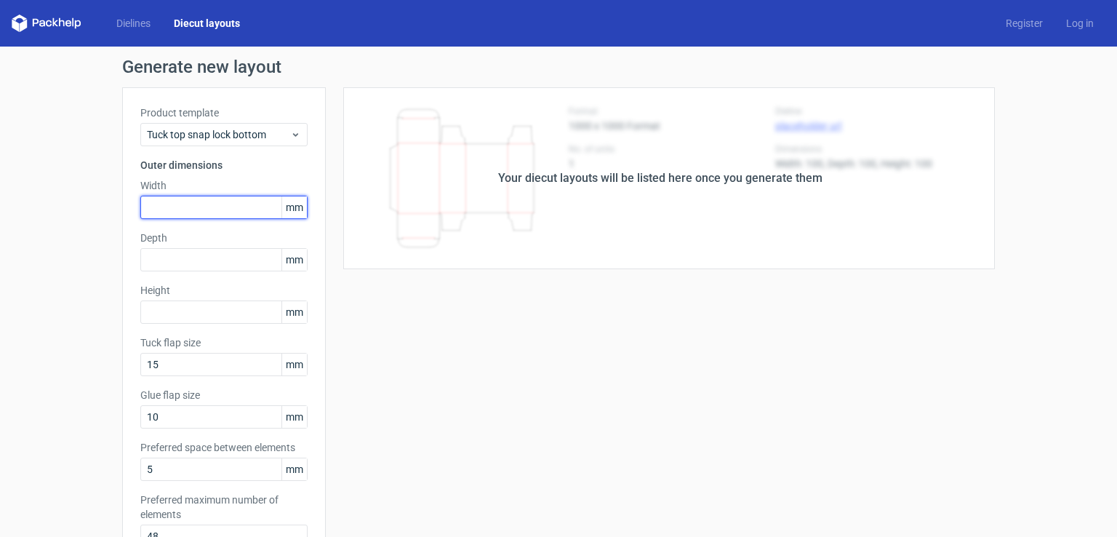
click at [165, 213] on input "text" at bounding box center [223, 207] width 167 height 23
type input "445"
type input "255"
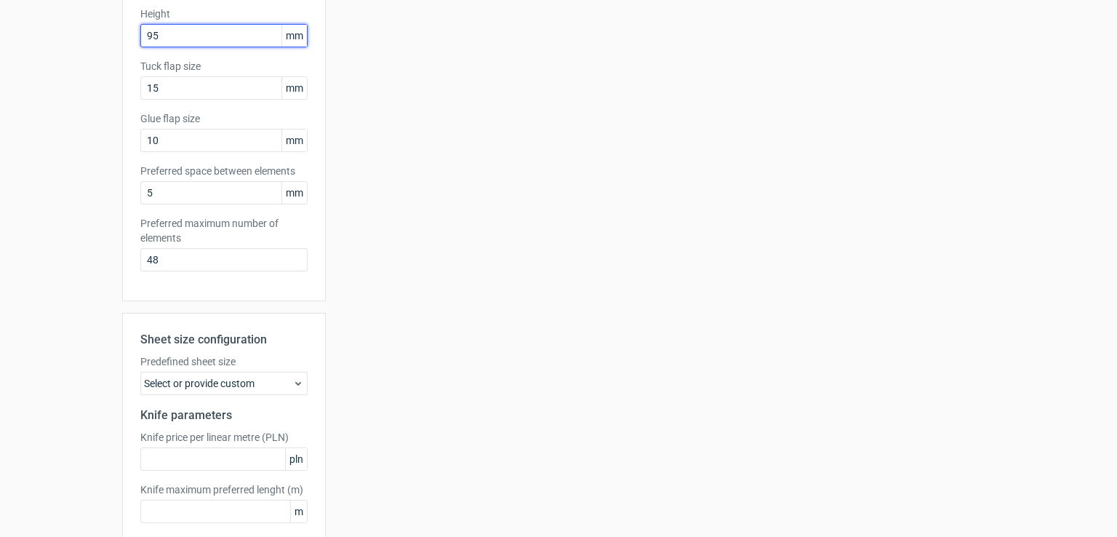
scroll to position [351, 0]
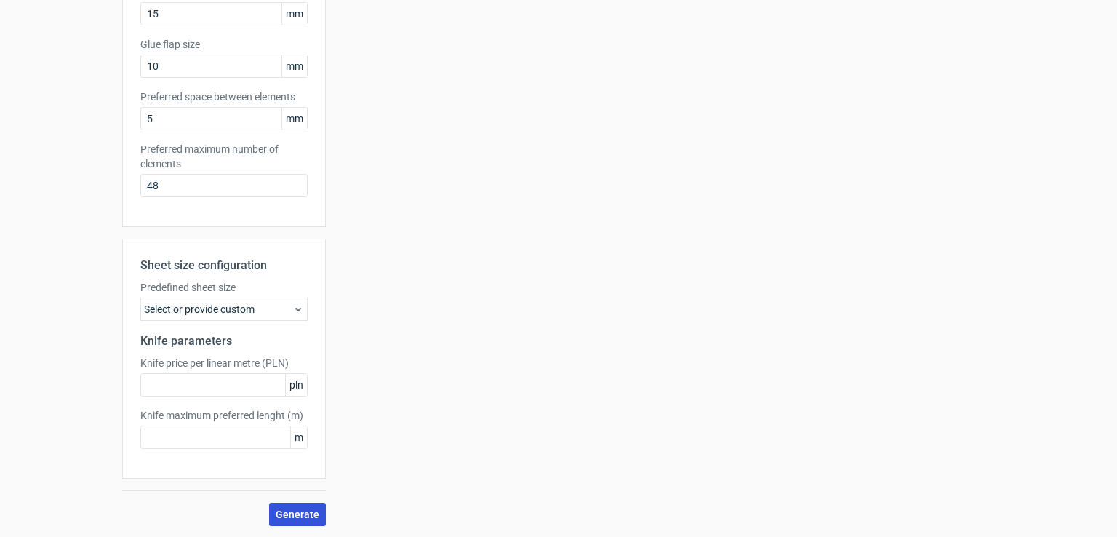
type input "95"
click at [292, 519] on span "Generate" at bounding box center [298, 514] width 44 height 10
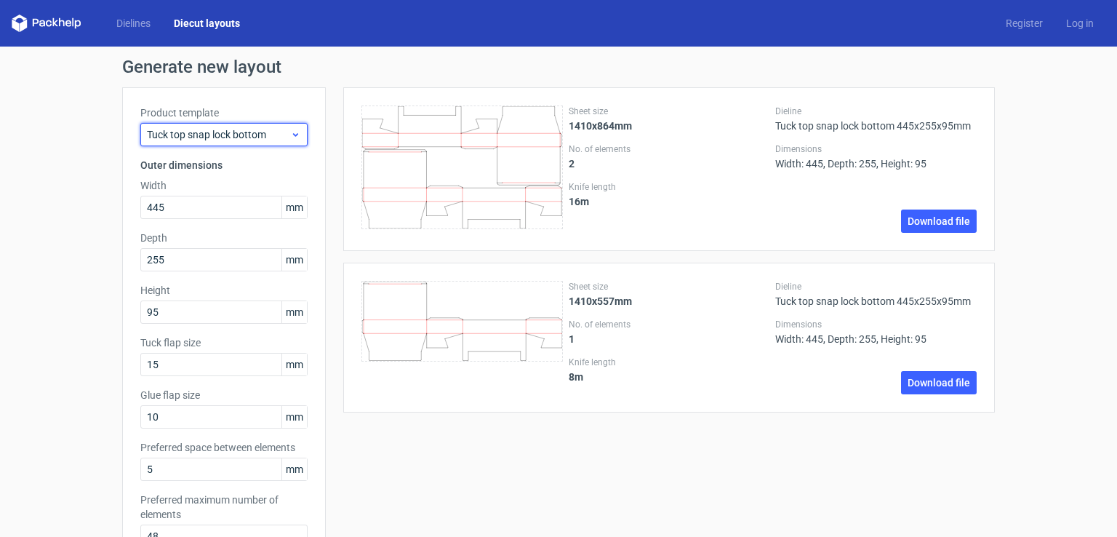
click at [297, 127] on div "Tuck top snap lock bottom" at bounding box center [223, 134] width 167 height 23
drag, startPoint x: 297, startPoint y: 127, endPoint x: 303, endPoint y: 112, distance: 16.6
click at [297, 127] on div "Tuck top snap lock bottom" at bounding box center [223, 134] width 167 height 23
click at [278, 140] on span "Tuck top snap lock bottom" at bounding box center [218, 134] width 143 height 15
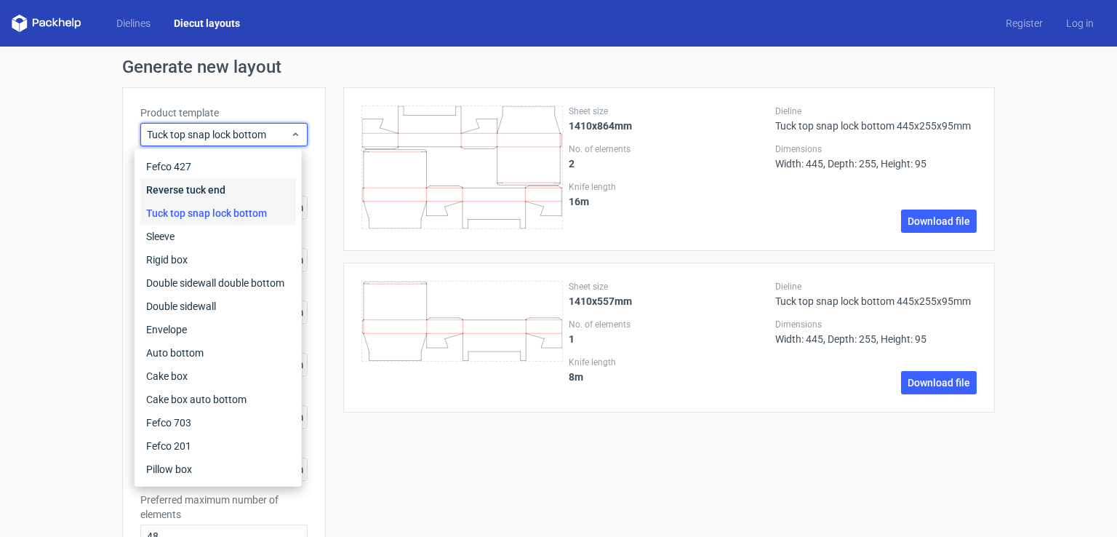
click at [227, 194] on div "Reverse tuck end" at bounding box center [218, 189] width 156 height 23
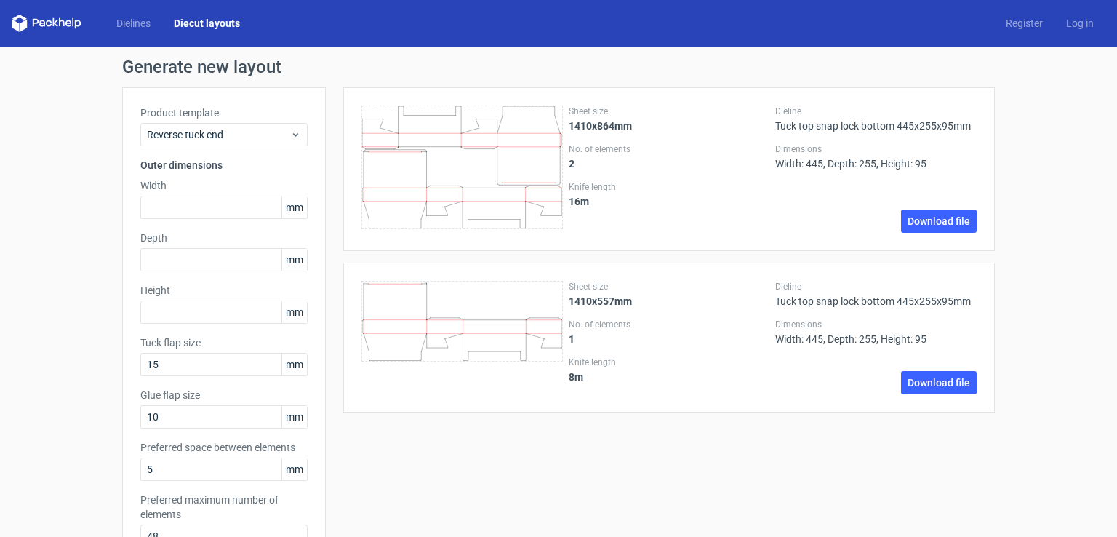
scroll to position [351, 0]
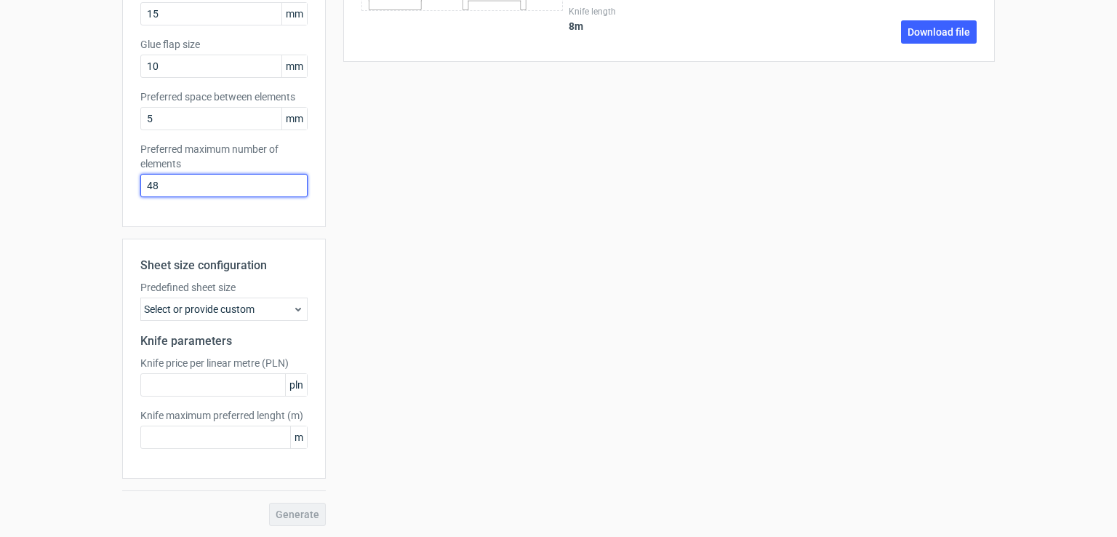
click at [175, 182] on input "48" at bounding box center [223, 185] width 167 height 23
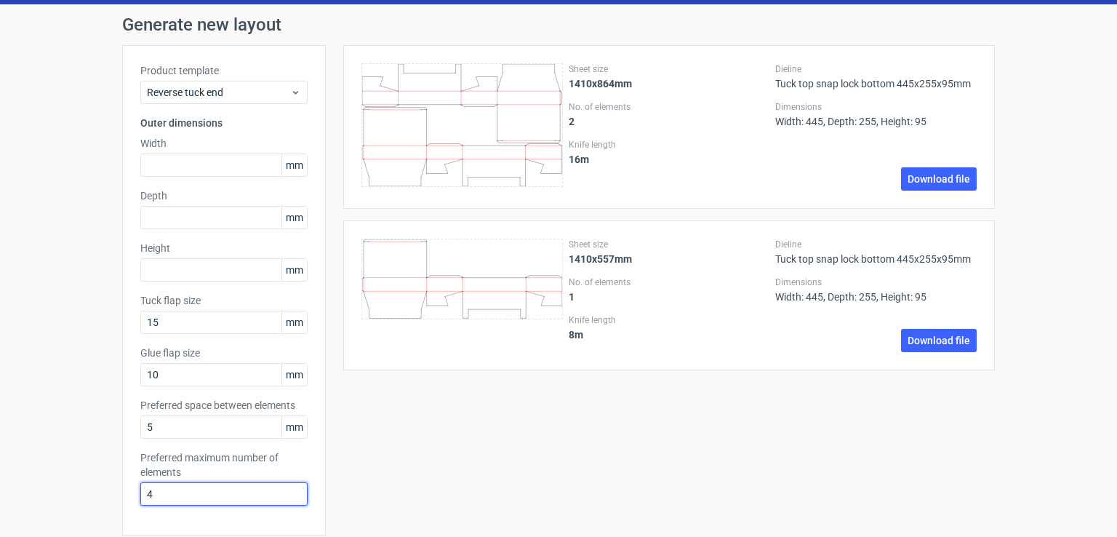
scroll to position [0, 0]
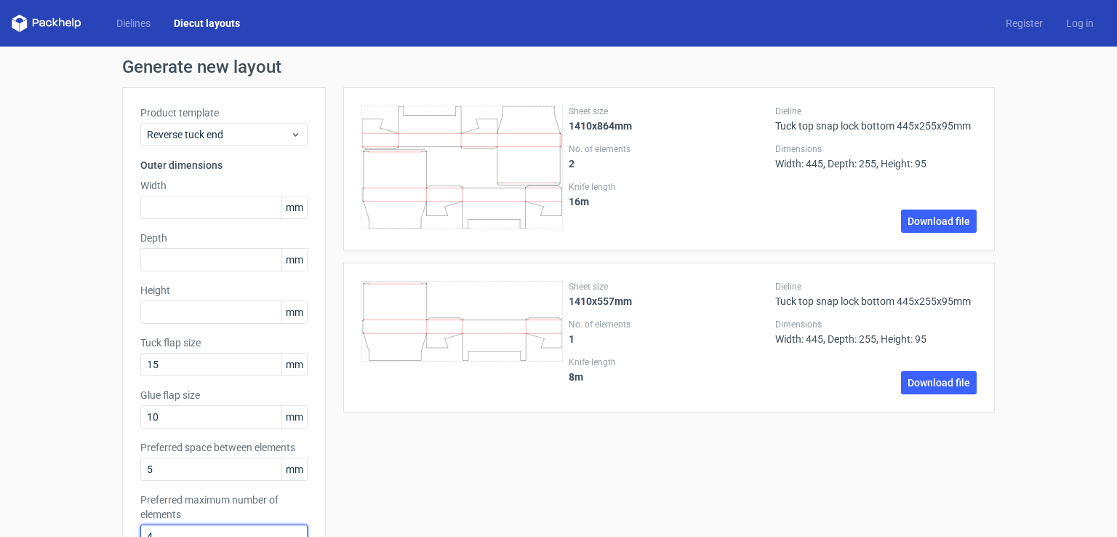
type input "4"
click at [450, 437] on div "Sheet size 1410x864mm No. of elements 2 Knife length 16 m Dieline Tuck top snap…" at bounding box center [660, 481] width 669 height 789
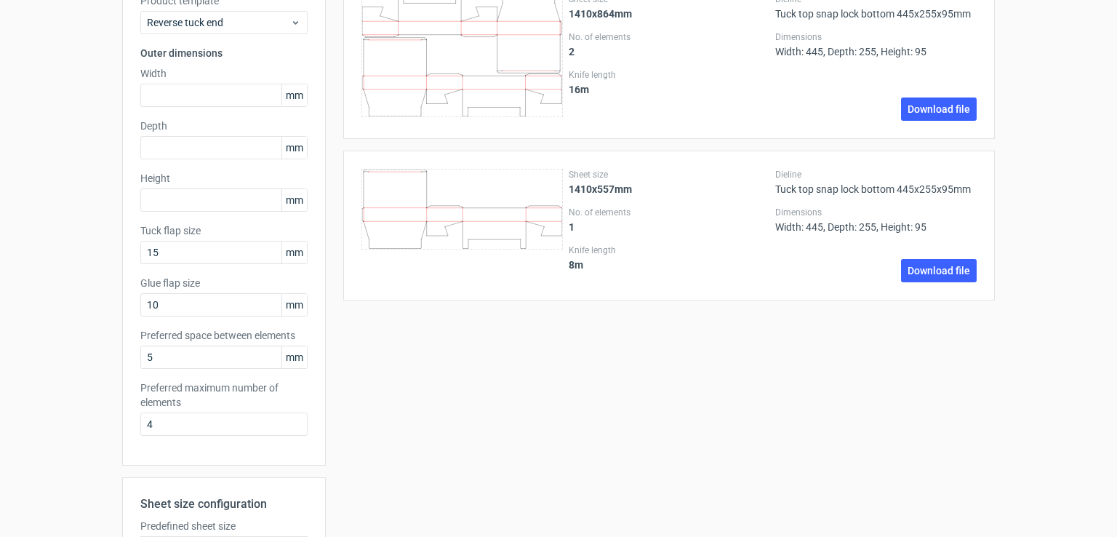
scroll to position [113, 0]
click at [217, 84] on input "text" at bounding box center [223, 93] width 167 height 23
type input "445"
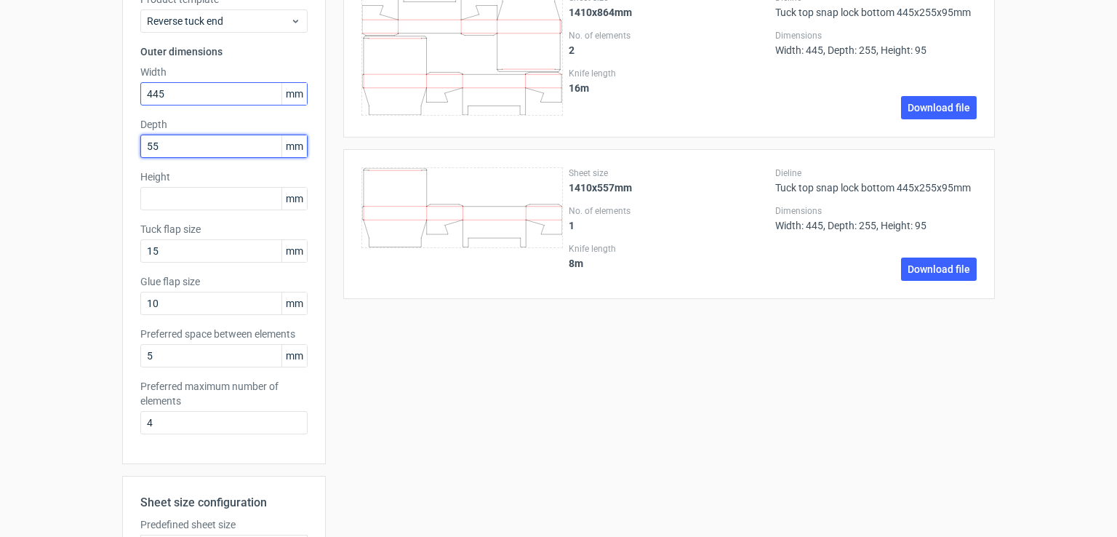
type input "5"
type input "255"
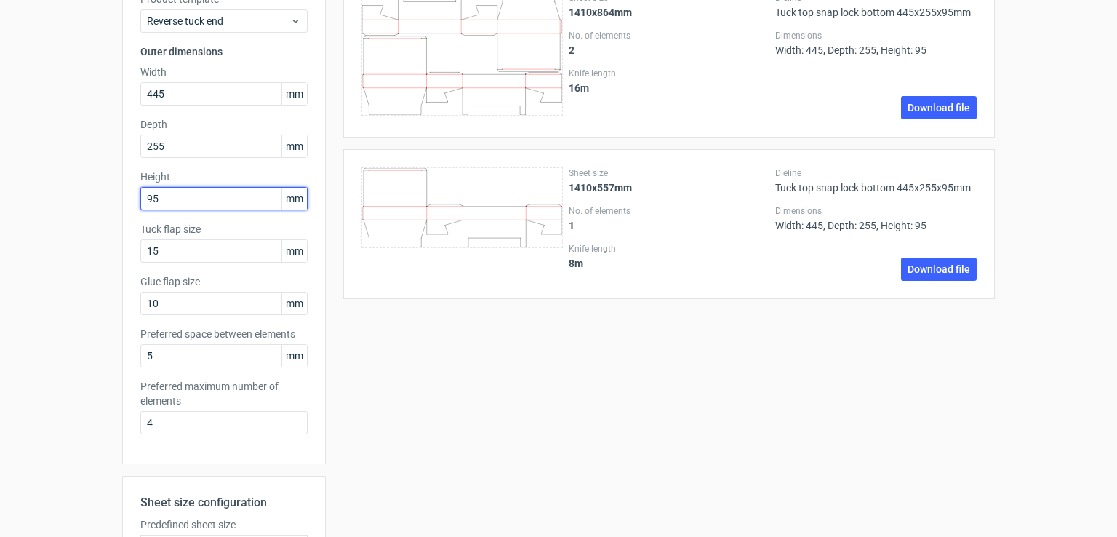
scroll to position [351, 0]
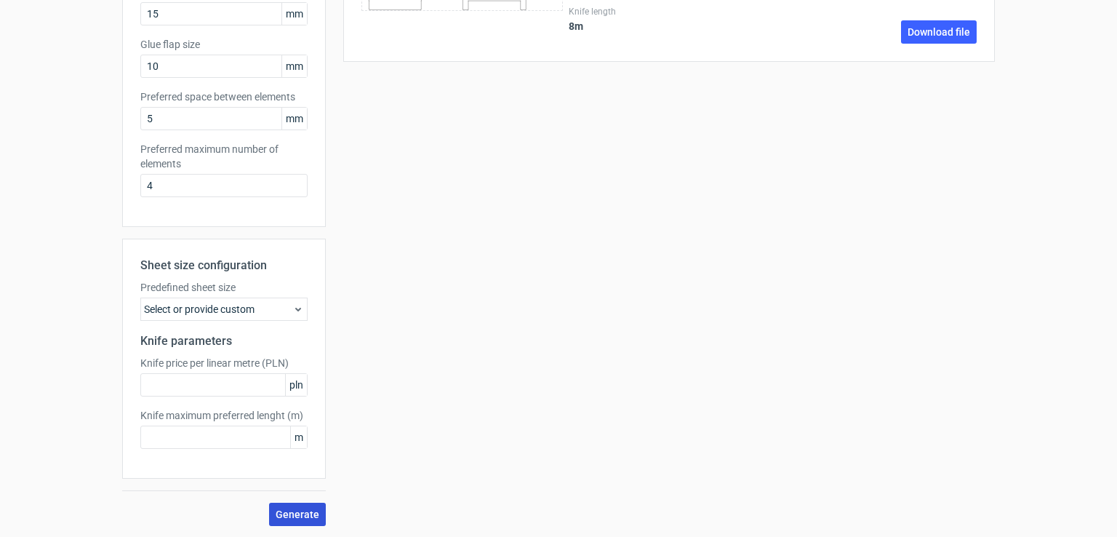
type input "95"
click at [298, 509] on span "Generate" at bounding box center [298, 514] width 44 height 10
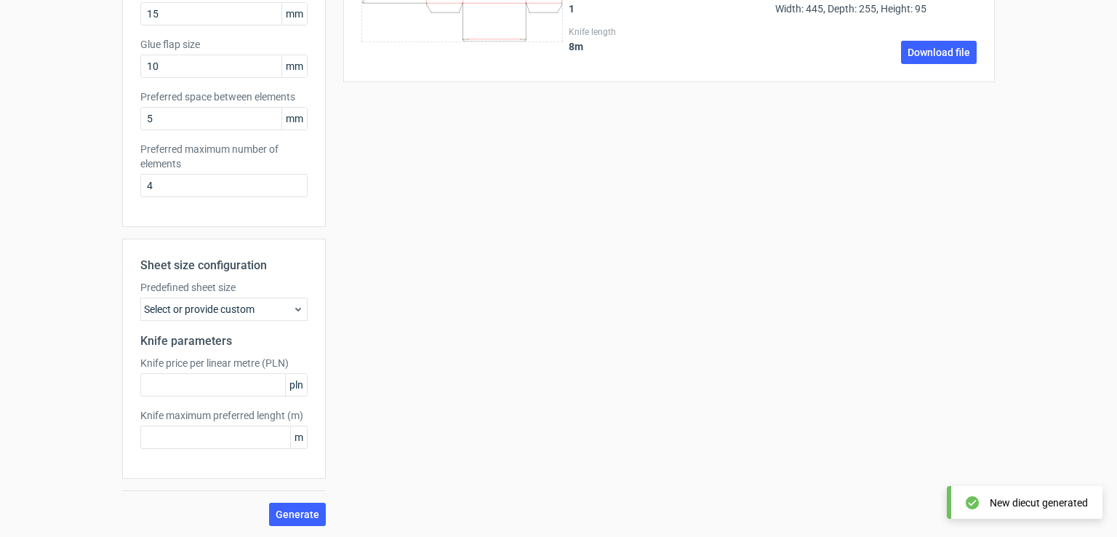
scroll to position [0, 0]
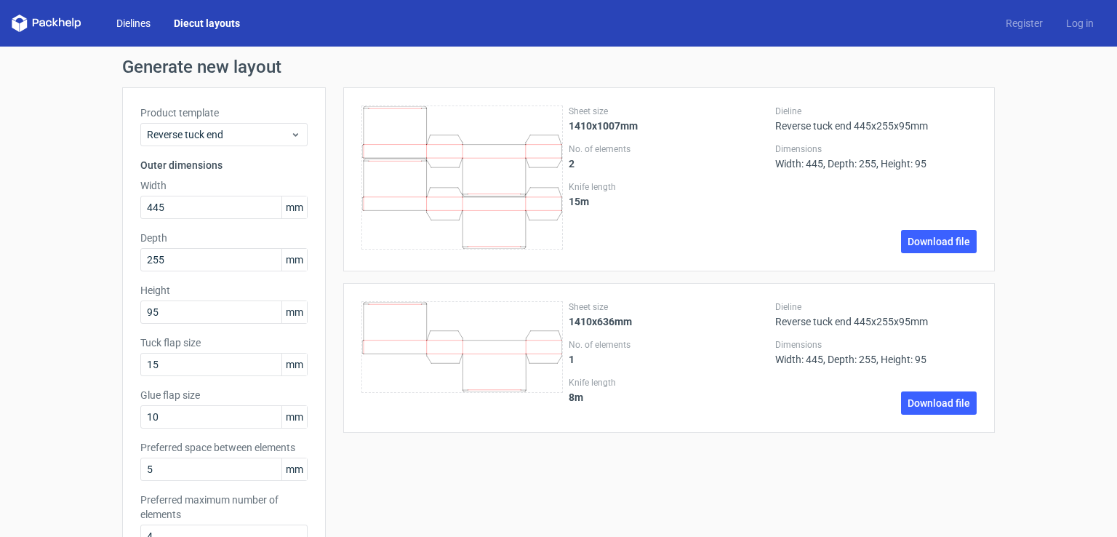
click at [134, 20] on link "Dielines" at bounding box center [133, 23] width 57 height 15
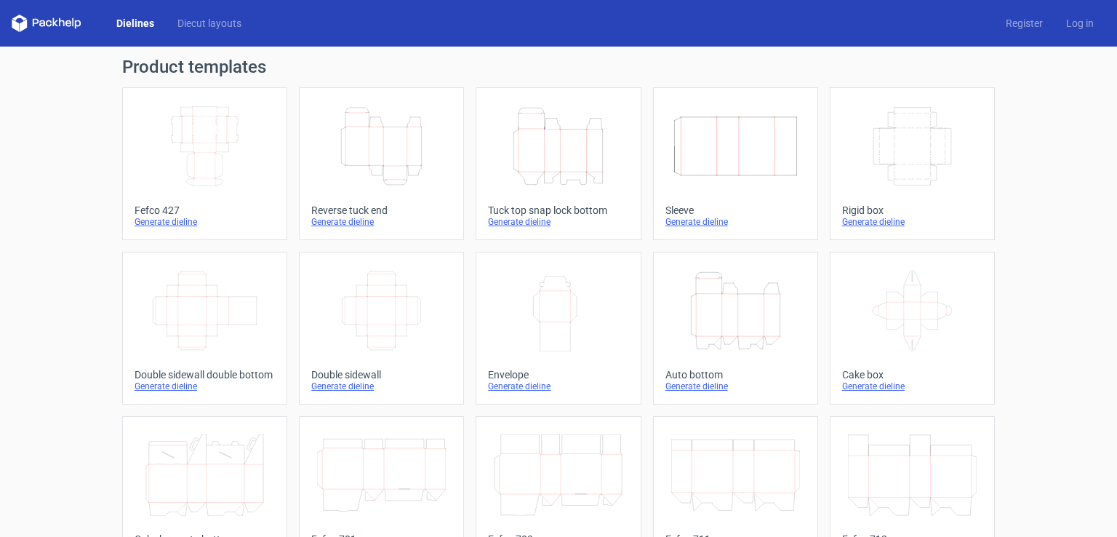
click at [381, 139] on icon "Height Depth Width" at bounding box center [381, 145] width 129 height 81
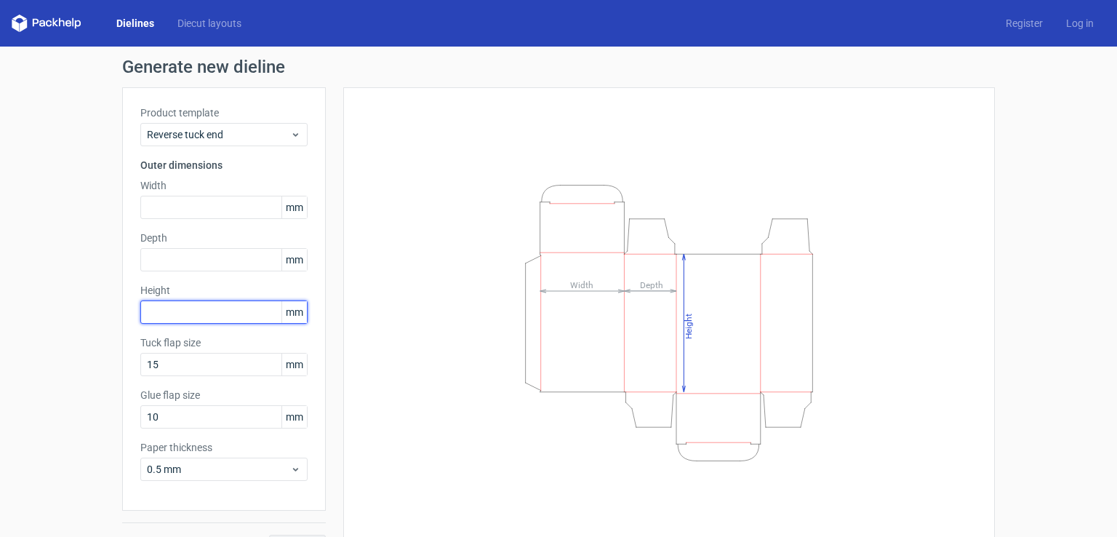
click at [220, 315] on input "text" at bounding box center [223, 311] width 167 height 23
type input "445"
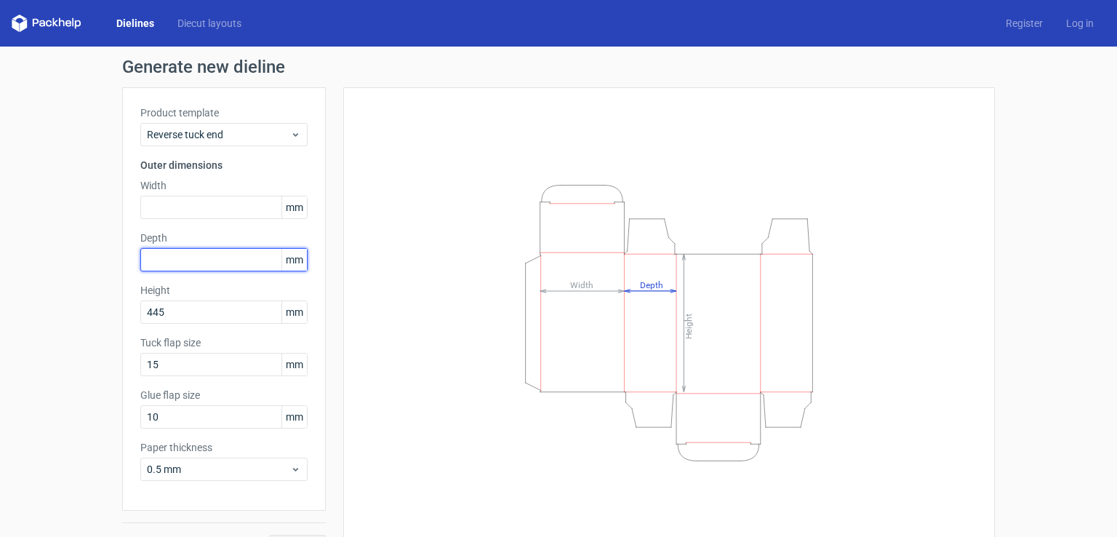
click at [242, 260] on input "text" at bounding box center [223, 259] width 167 height 23
type input "95"
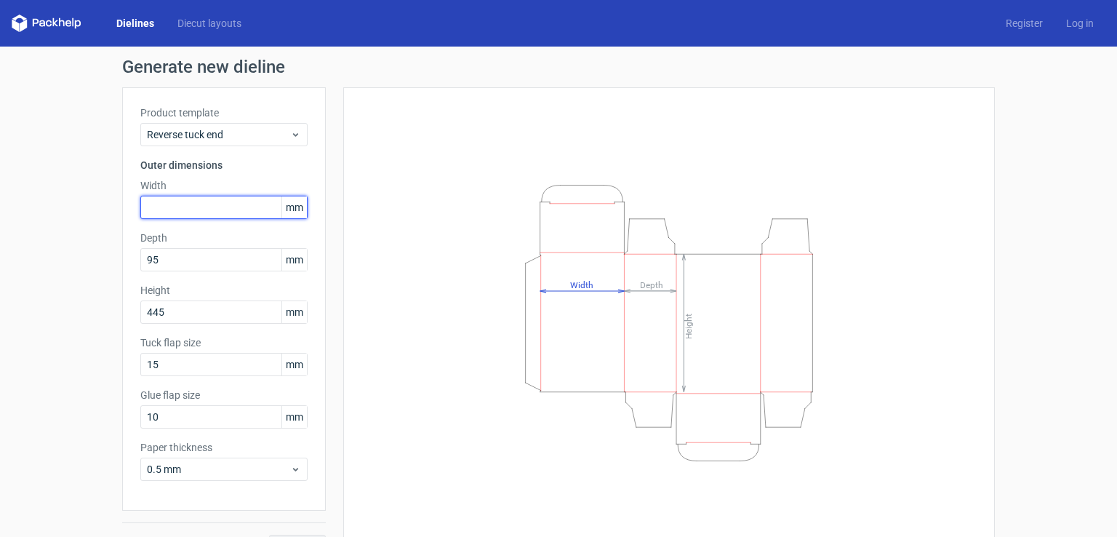
click at [226, 202] on input "text" at bounding box center [223, 207] width 167 height 23
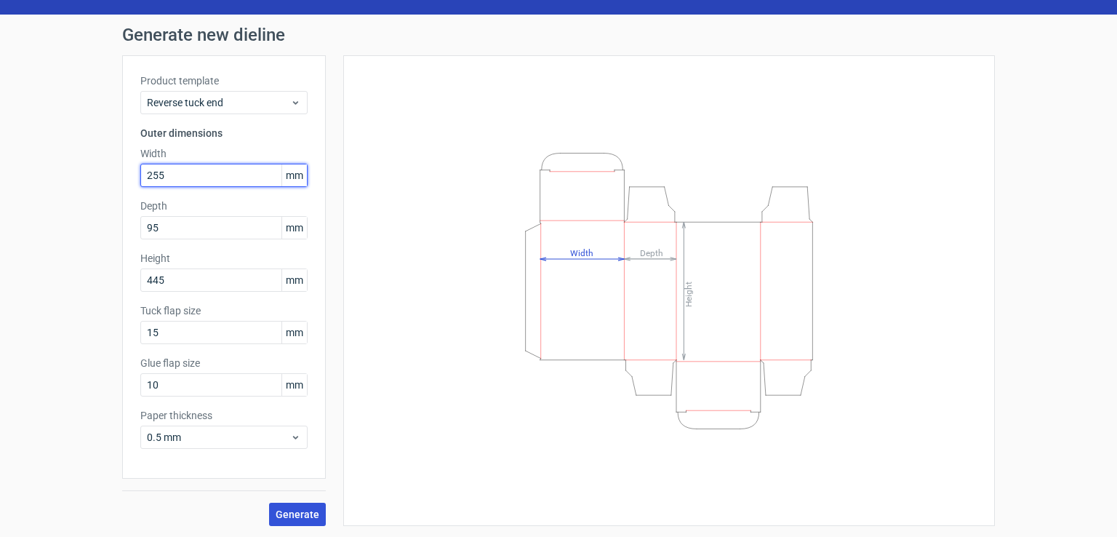
type input "255"
click at [276, 509] on span "Generate" at bounding box center [298, 514] width 44 height 10
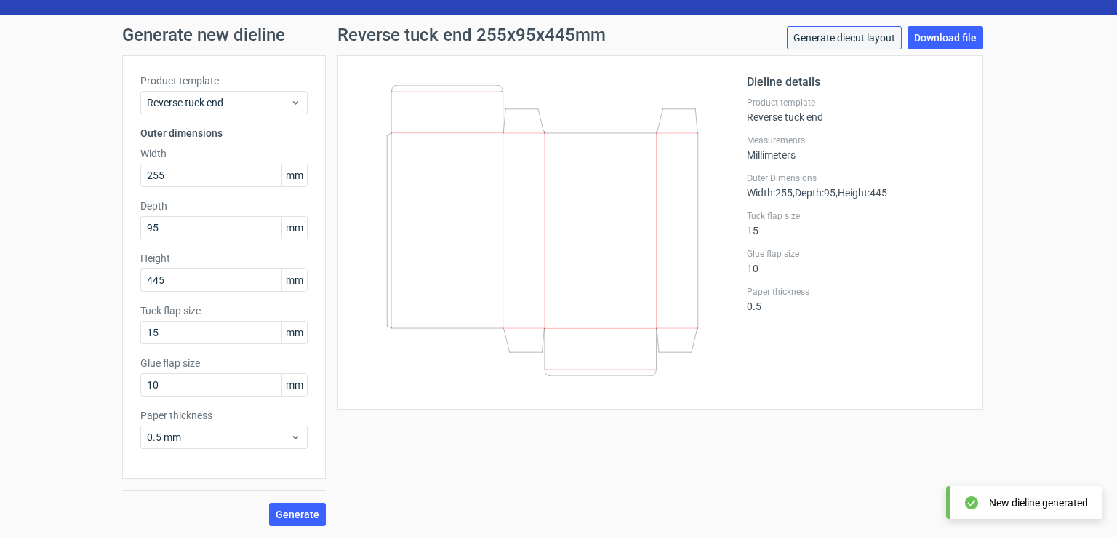
click at [840, 34] on link "Generate diecut layout" at bounding box center [844, 37] width 115 height 23
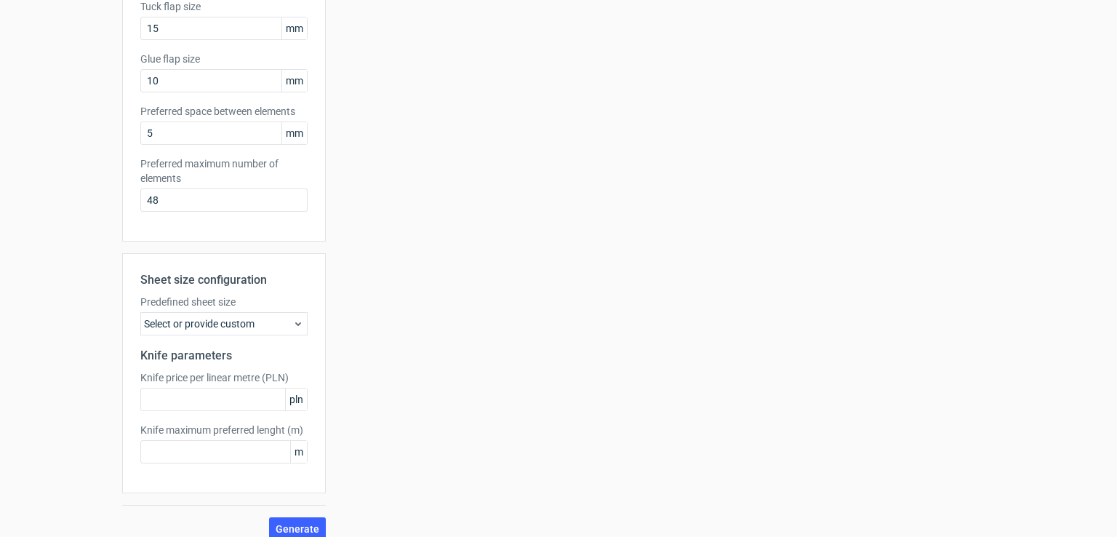
scroll to position [351, 0]
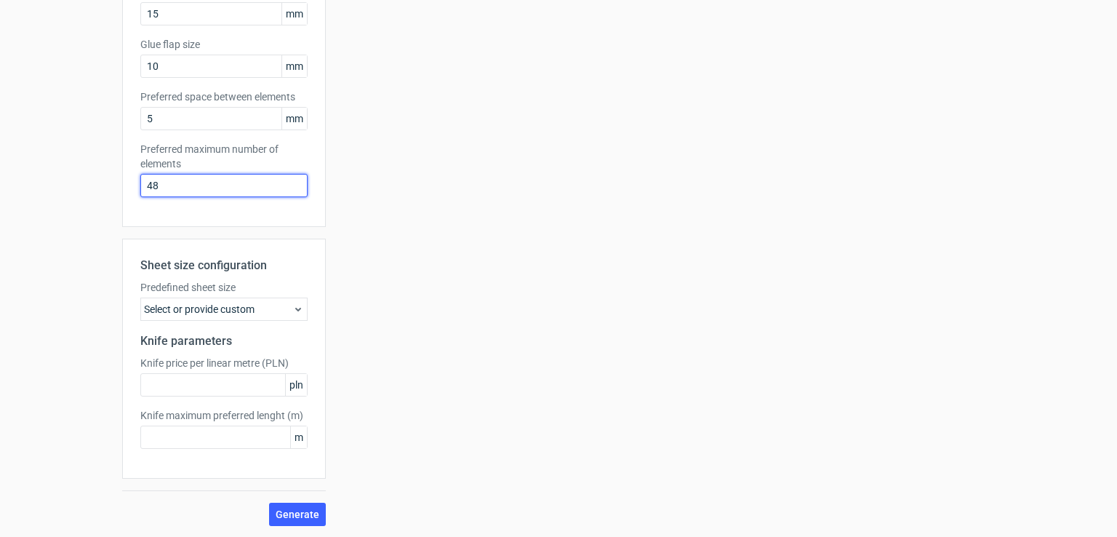
click at [210, 180] on input "48" at bounding box center [223, 185] width 167 height 23
type input "4"
click at [283, 510] on span "Generate" at bounding box center [298, 514] width 44 height 10
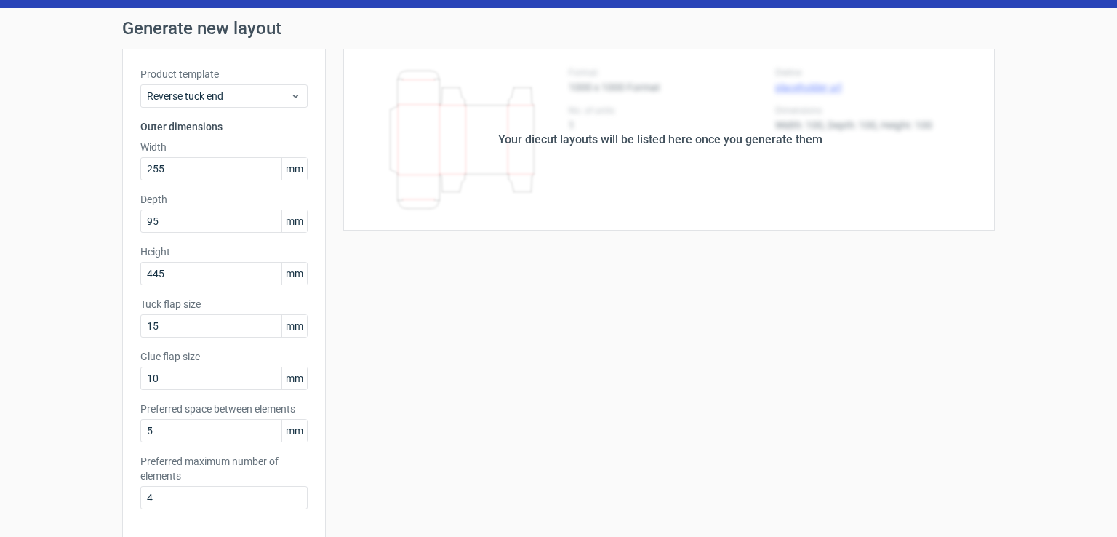
scroll to position [0, 0]
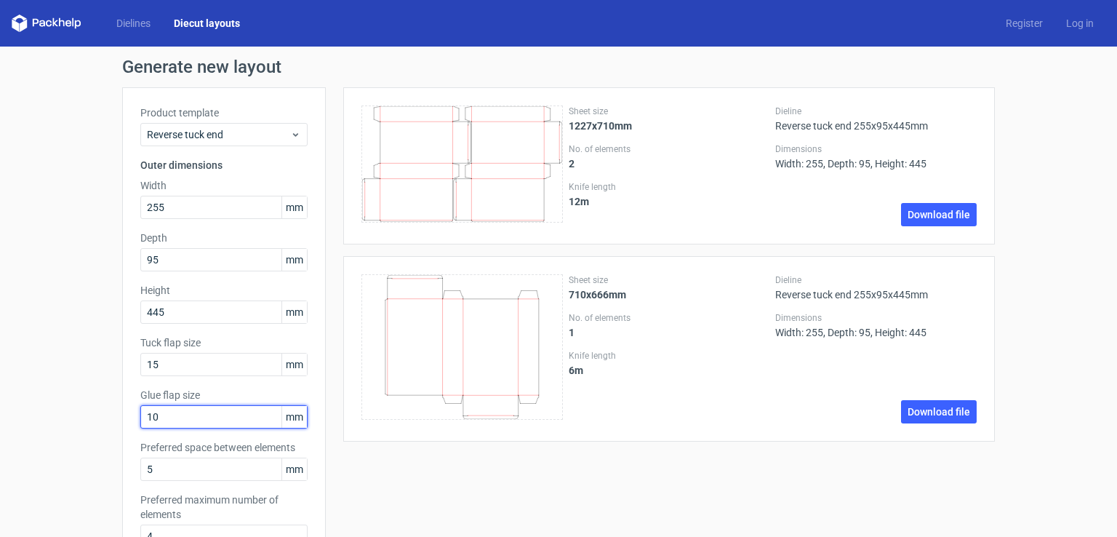
click at [166, 417] on input "10" at bounding box center [223, 416] width 167 height 23
type input "20"
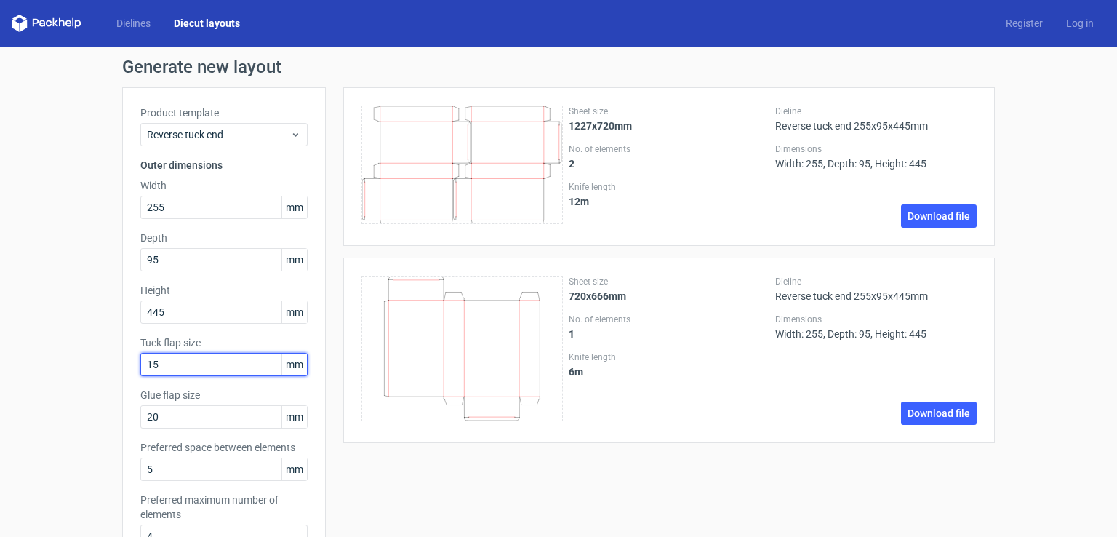
click at [170, 364] on input "15" at bounding box center [223, 364] width 167 height 23
type input "1"
type input "20"
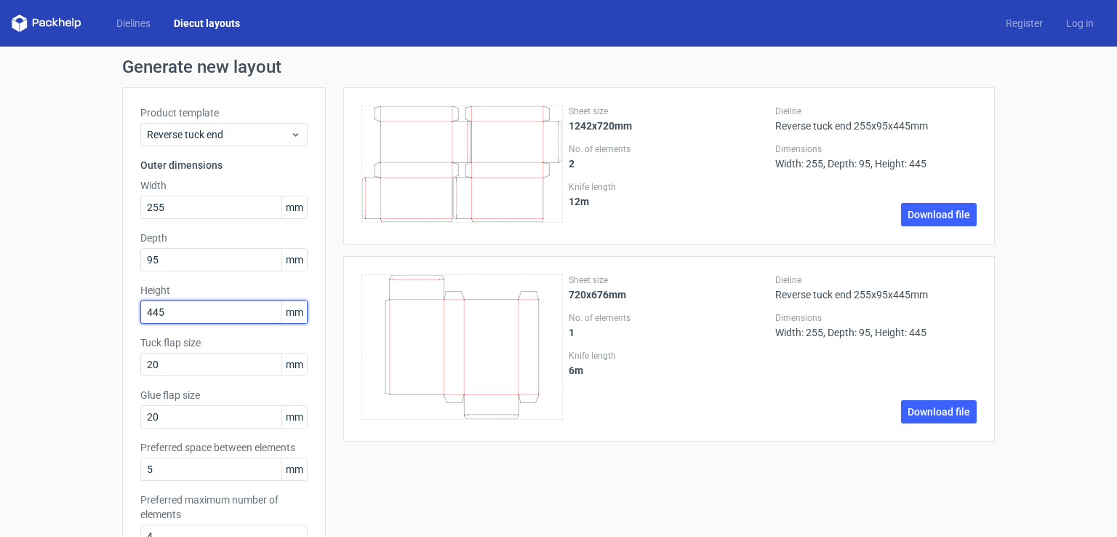
click at [178, 316] on input "445" at bounding box center [223, 311] width 167 height 23
type input "4"
type input "325"
click at [175, 211] on input "255" at bounding box center [223, 207] width 167 height 23
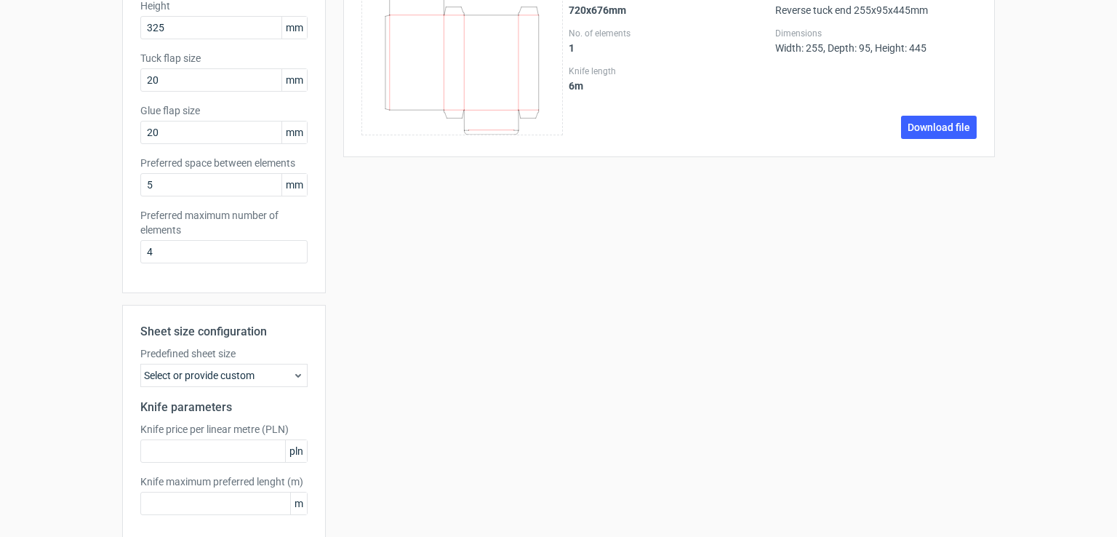
scroll to position [351, 0]
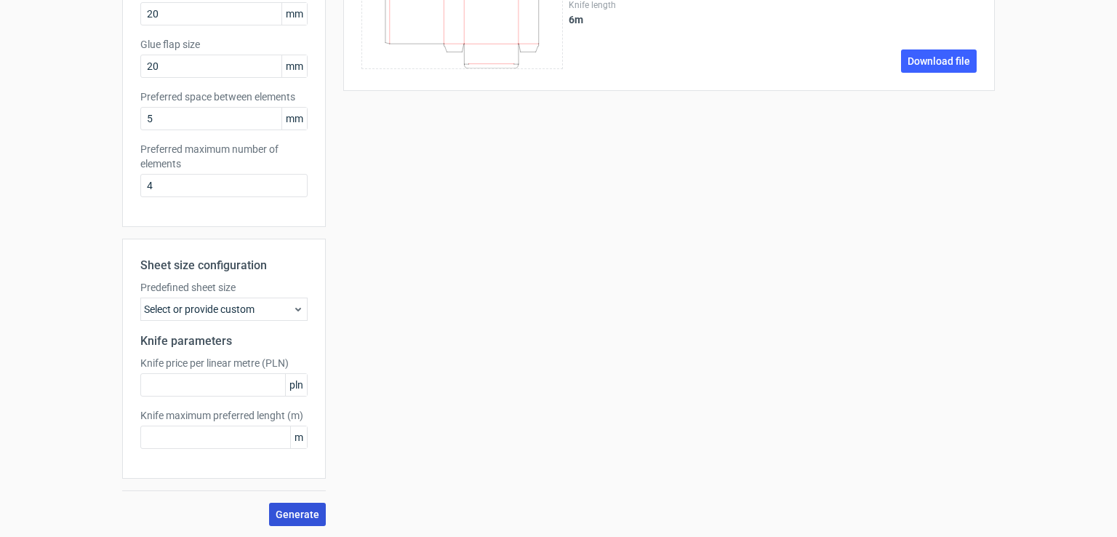
type input "225"
click at [292, 519] on button "Generate" at bounding box center [297, 514] width 57 height 23
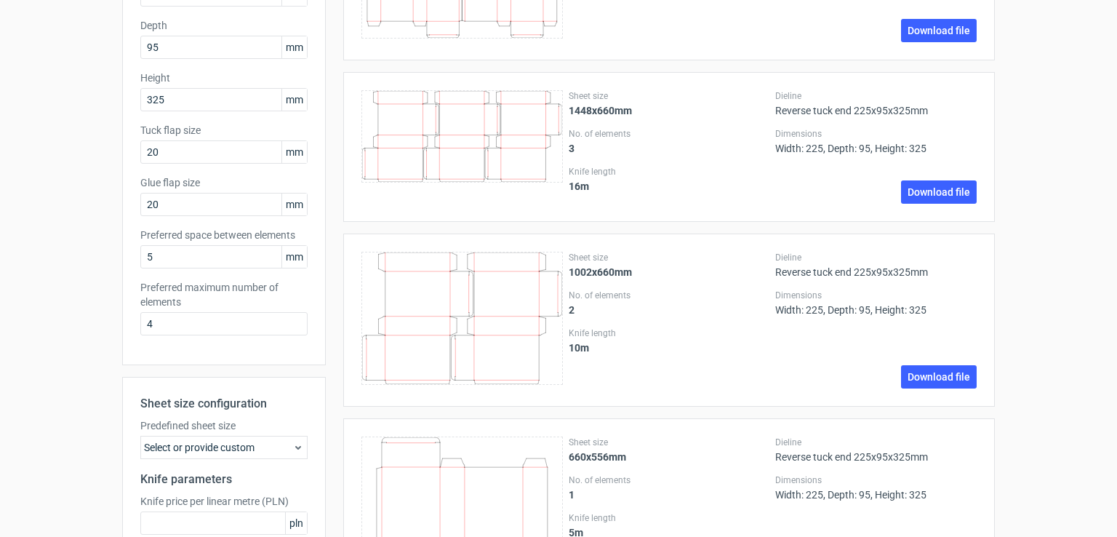
scroll to position [207, 0]
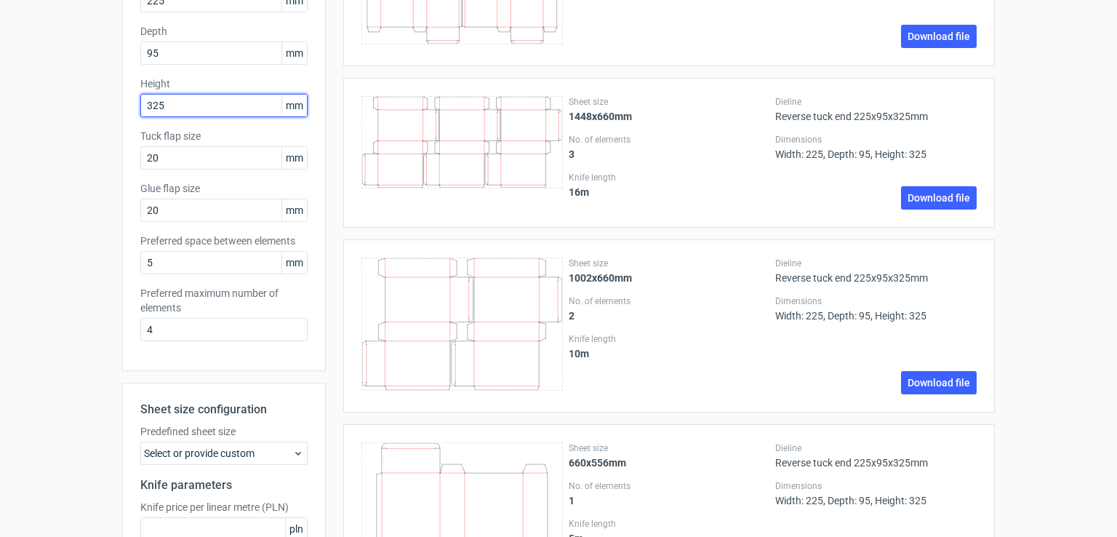
click at [190, 103] on input "325" at bounding box center [223, 105] width 167 height 23
type input "3"
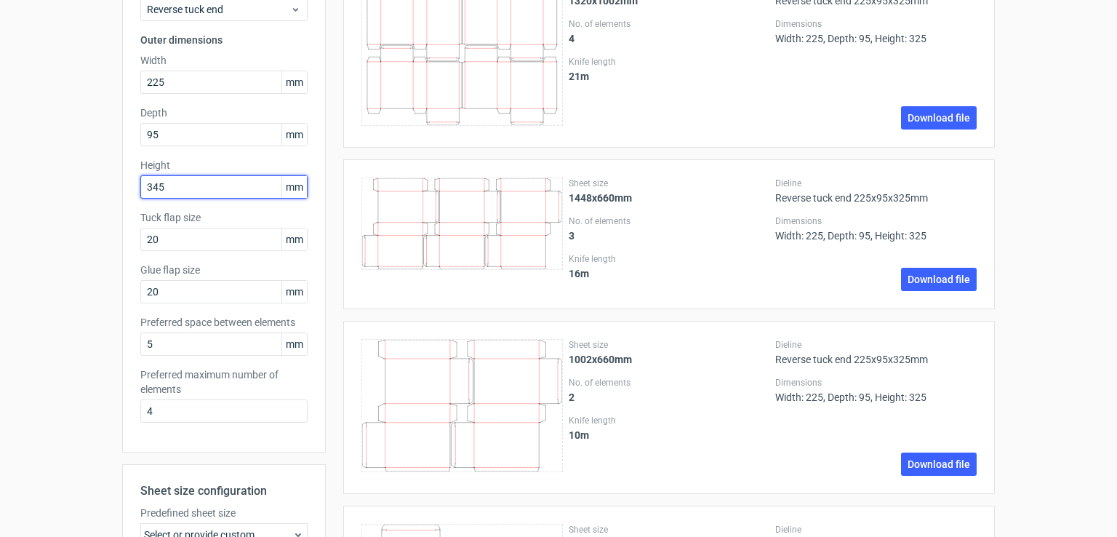
scroll to position [116, 0]
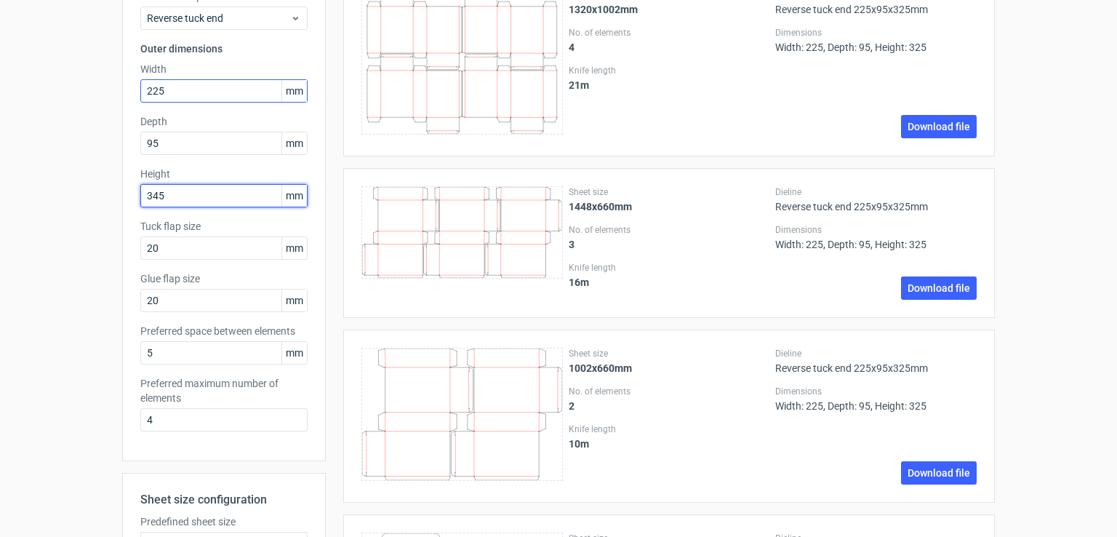
type input "345"
click at [194, 89] on input "225" at bounding box center [223, 90] width 167 height 23
type input "2"
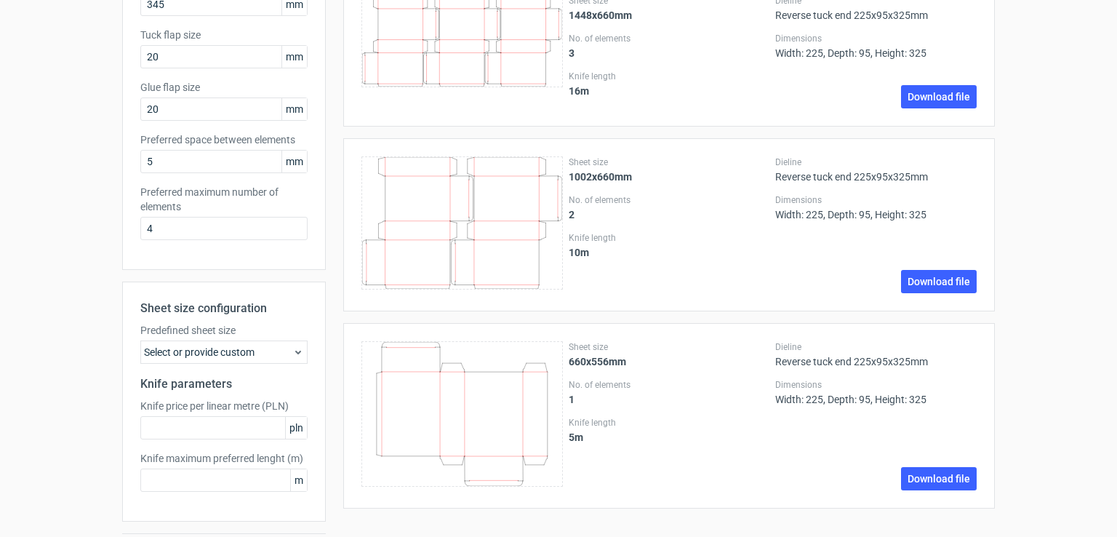
scroll to position [351, 0]
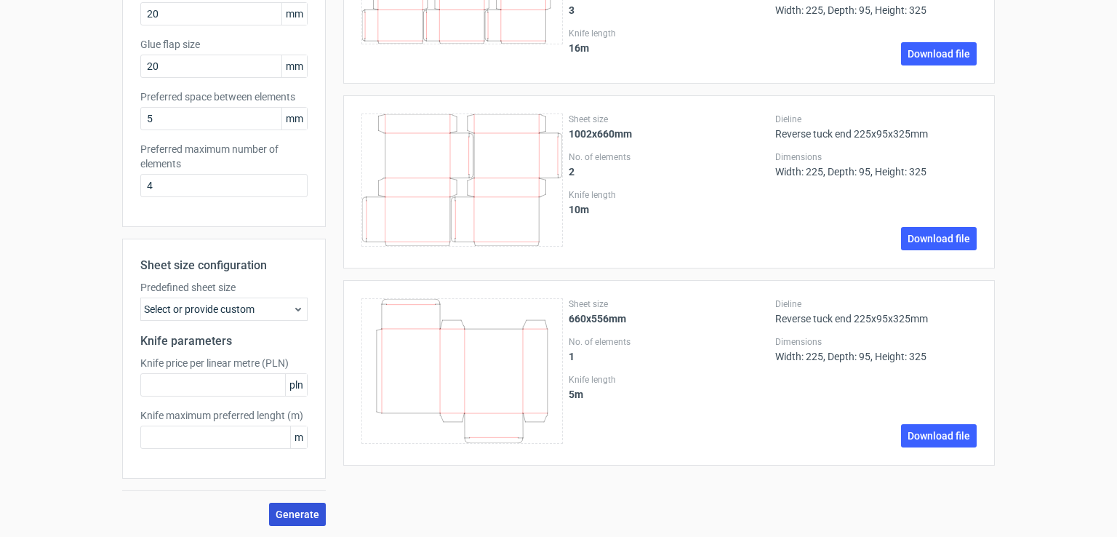
type input "245"
click at [294, 519] on button "Generate" at bounding box center [297, 514] width 57 height 23
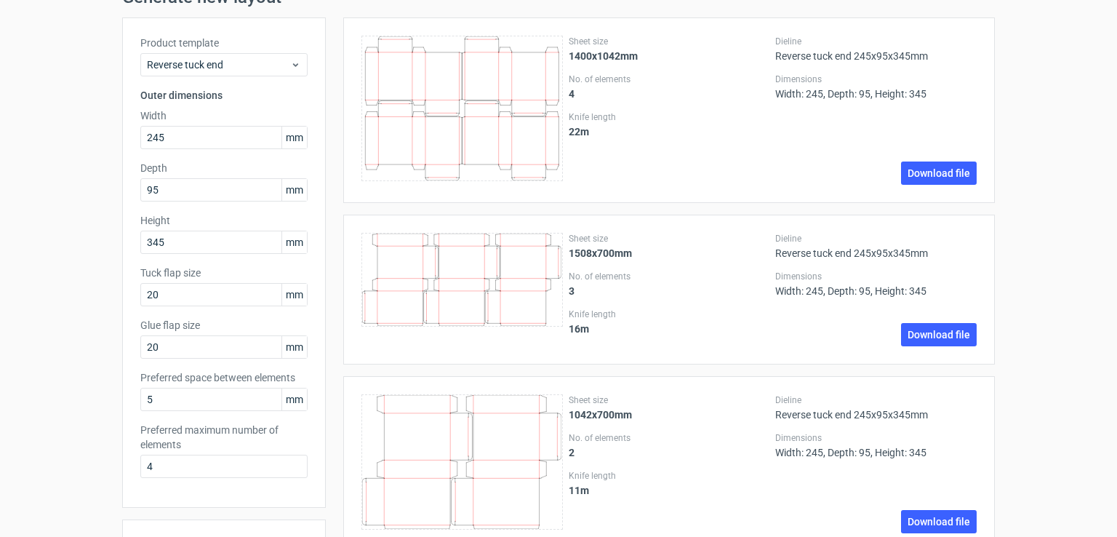
scroll to position [0, 0]
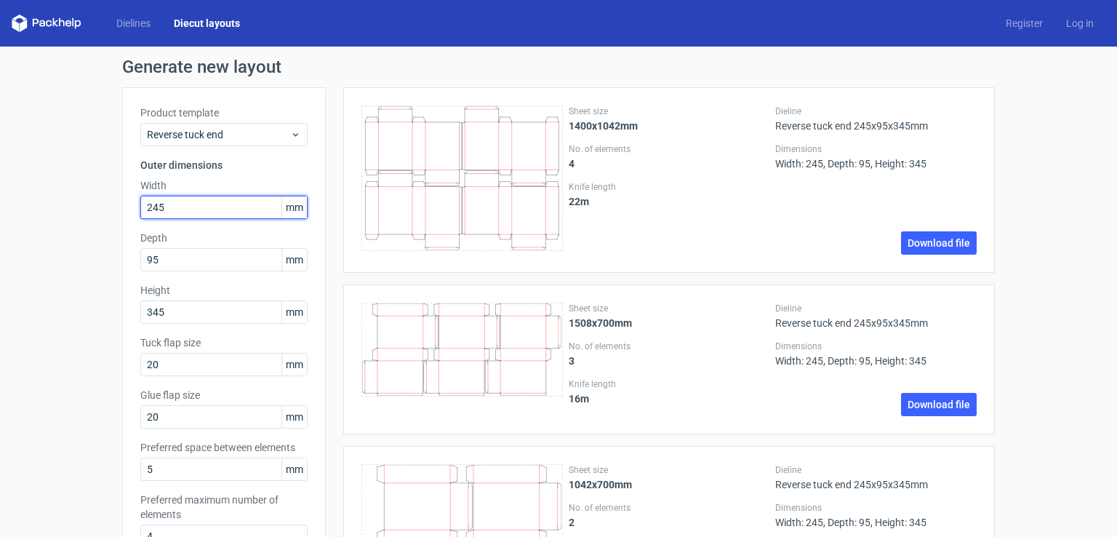
click at [192, 210] on input "245" at bounding box center [223, 207] width 167 height 23
type input "2"
type input "120"
type input "58"
type input "178"
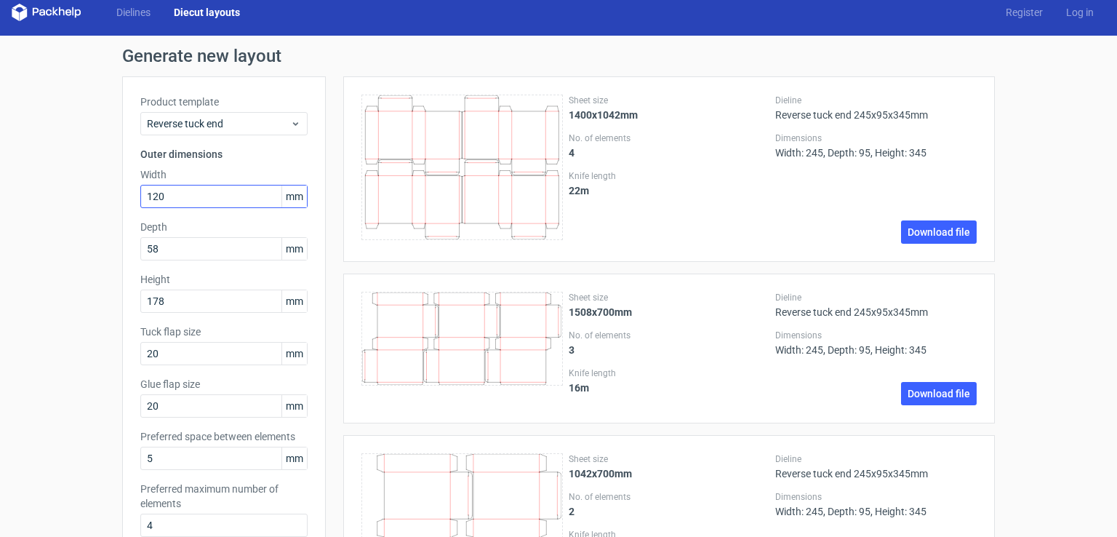
scroll to position [351, 0]
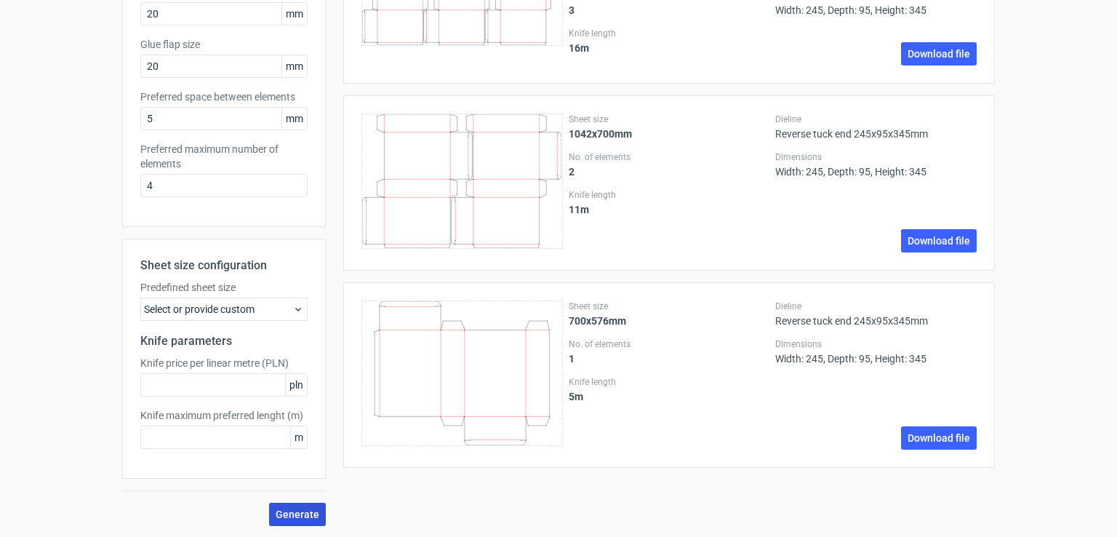
click at [304, 520] on button "Generate" at bounding box center [297, 514] width 57 height 23
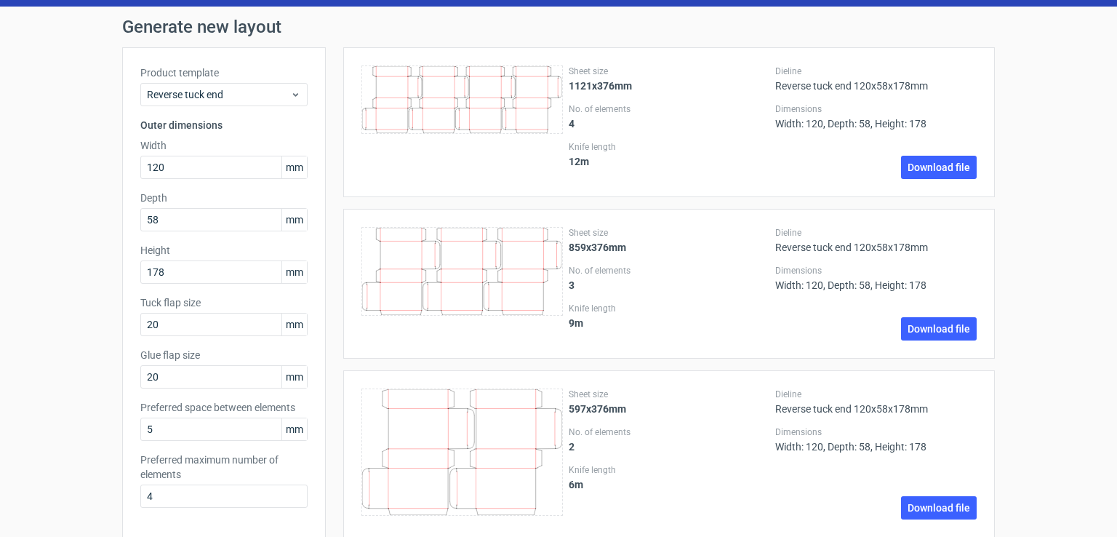
scroll to position [0, 0]
